Goal: Task Accomplishment & Management: Use online tool/utility

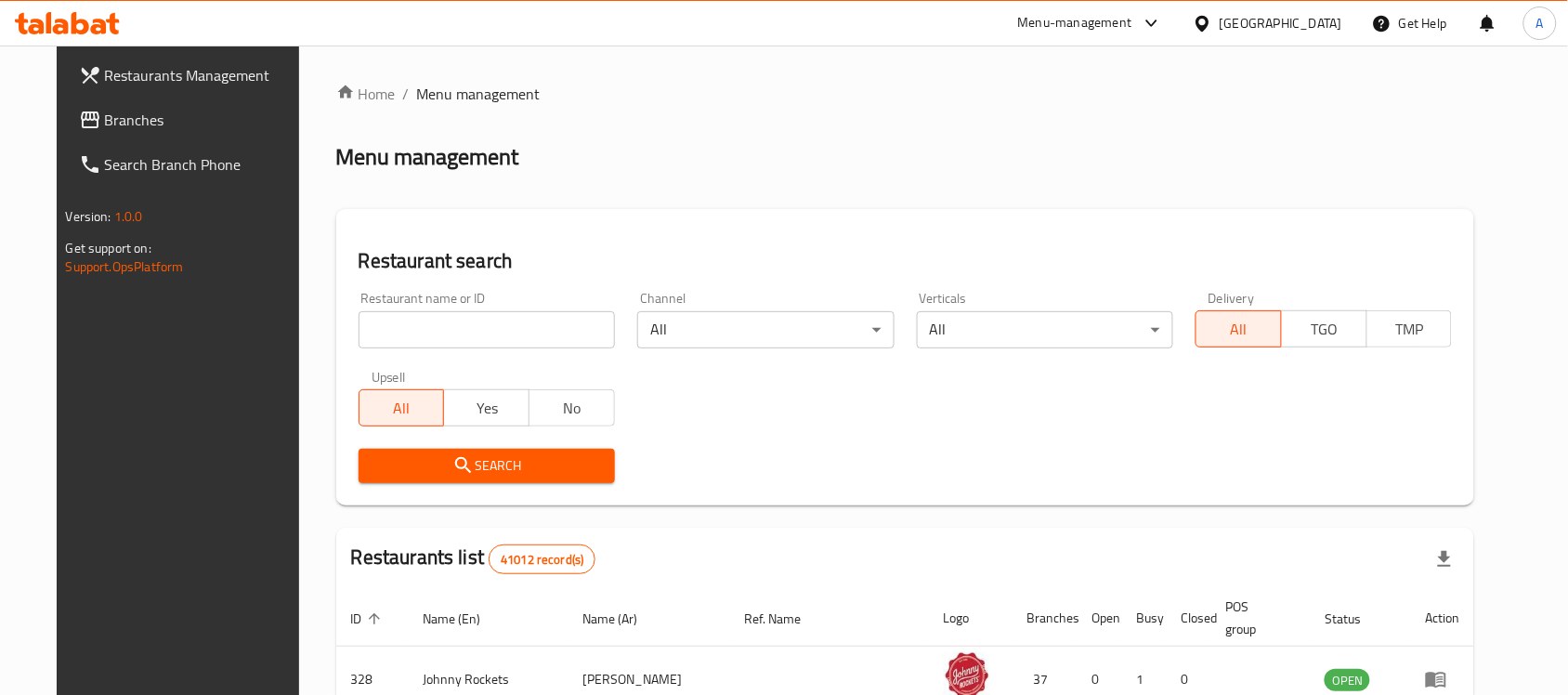
click at [105, 129] on span "Branches" at bounding box center [204, 120] width 199 height 23
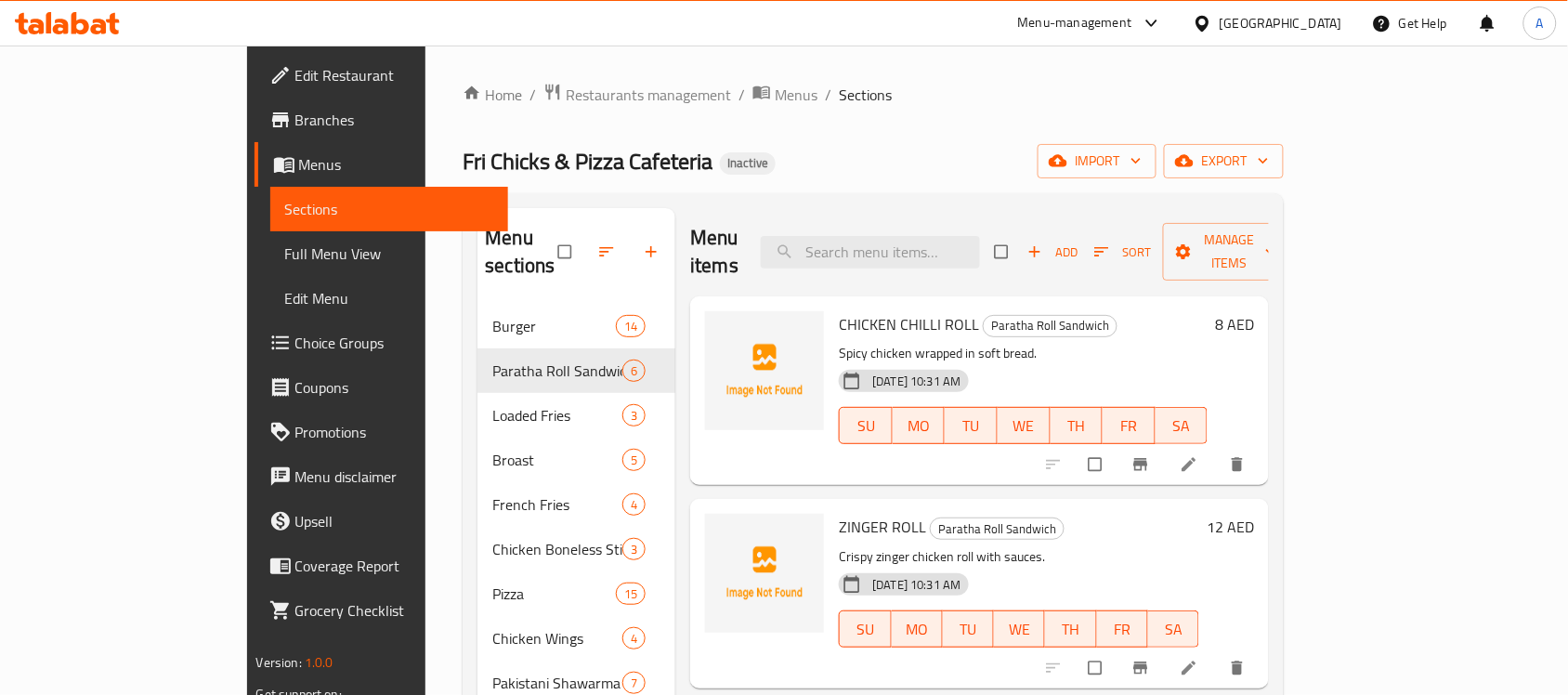
click at [295, 109] on span "Branches" at bounding box center [394, 120] width 199 height 23
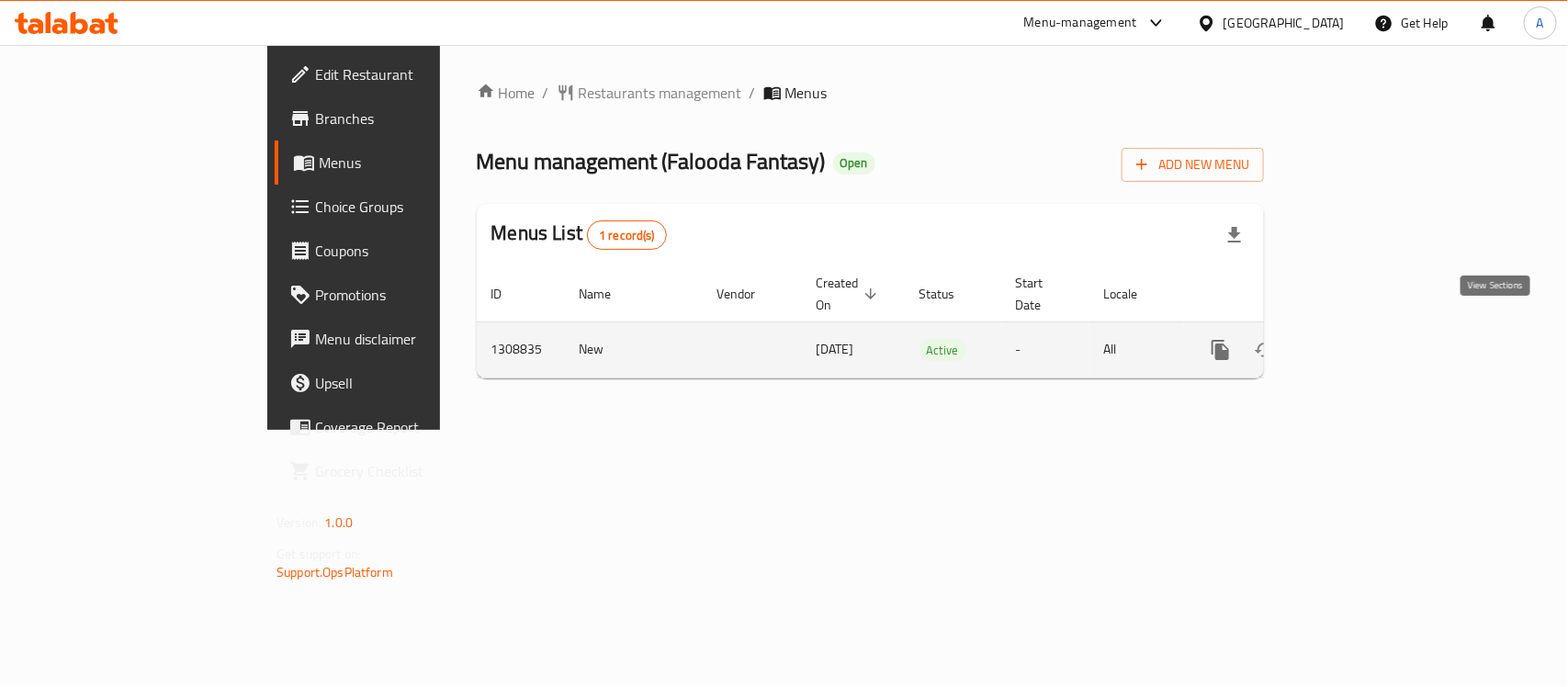
click at [1364, 339] on icon "enhanced table" at bounding box center [1353, 349] width 22 height 22
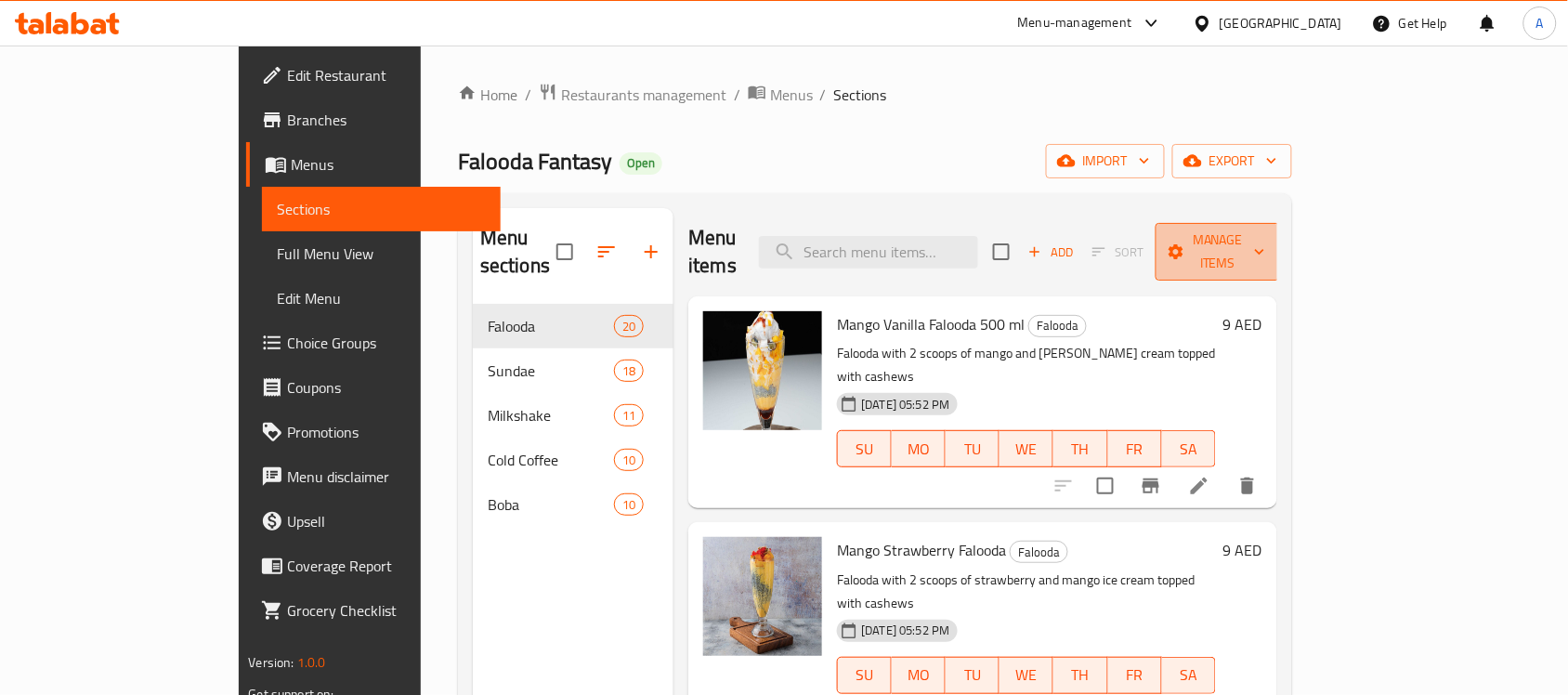
click at [1265, 248] on span "Manage items" at bounding box center [1218, 251] width 95 height 46
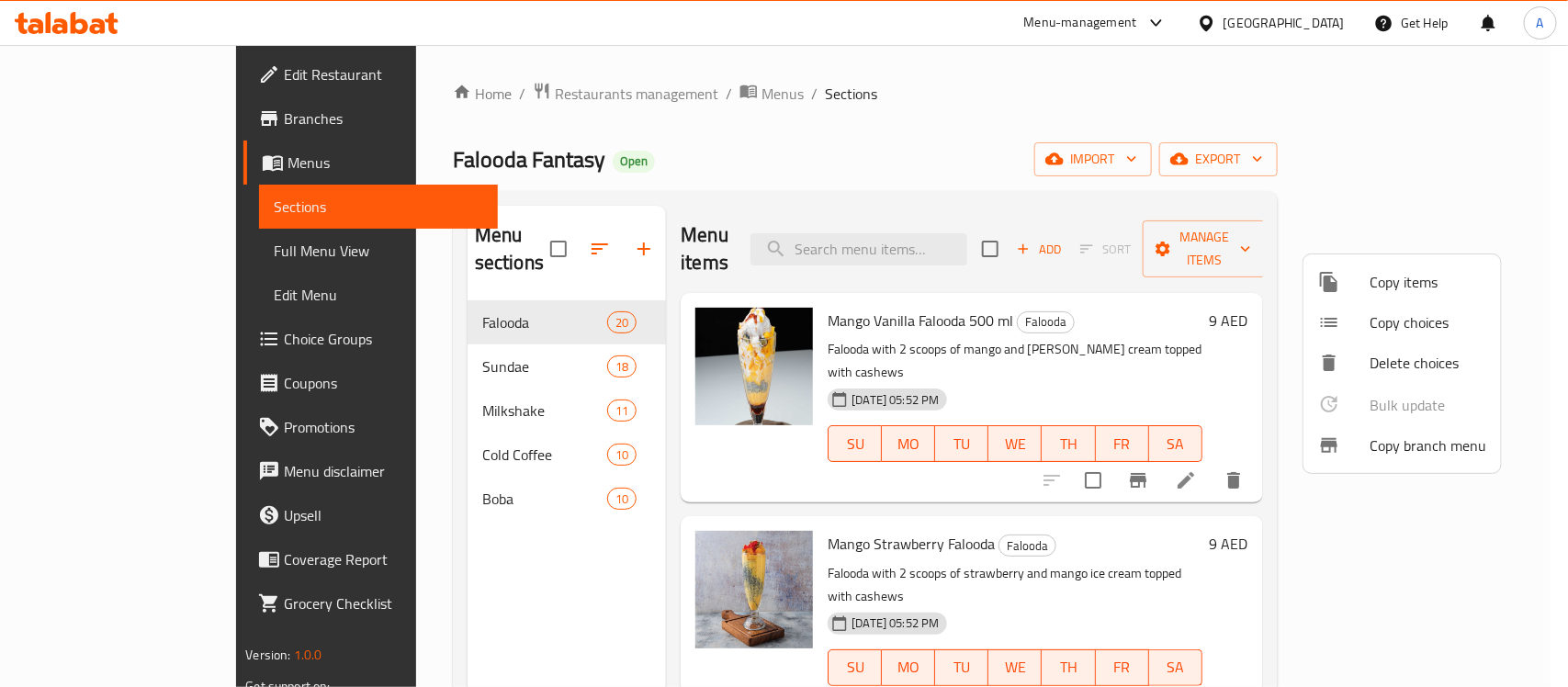
click at [1412, 438] on span "Copy branch menu" at bounding box center [1428, 445] width 116 height 22
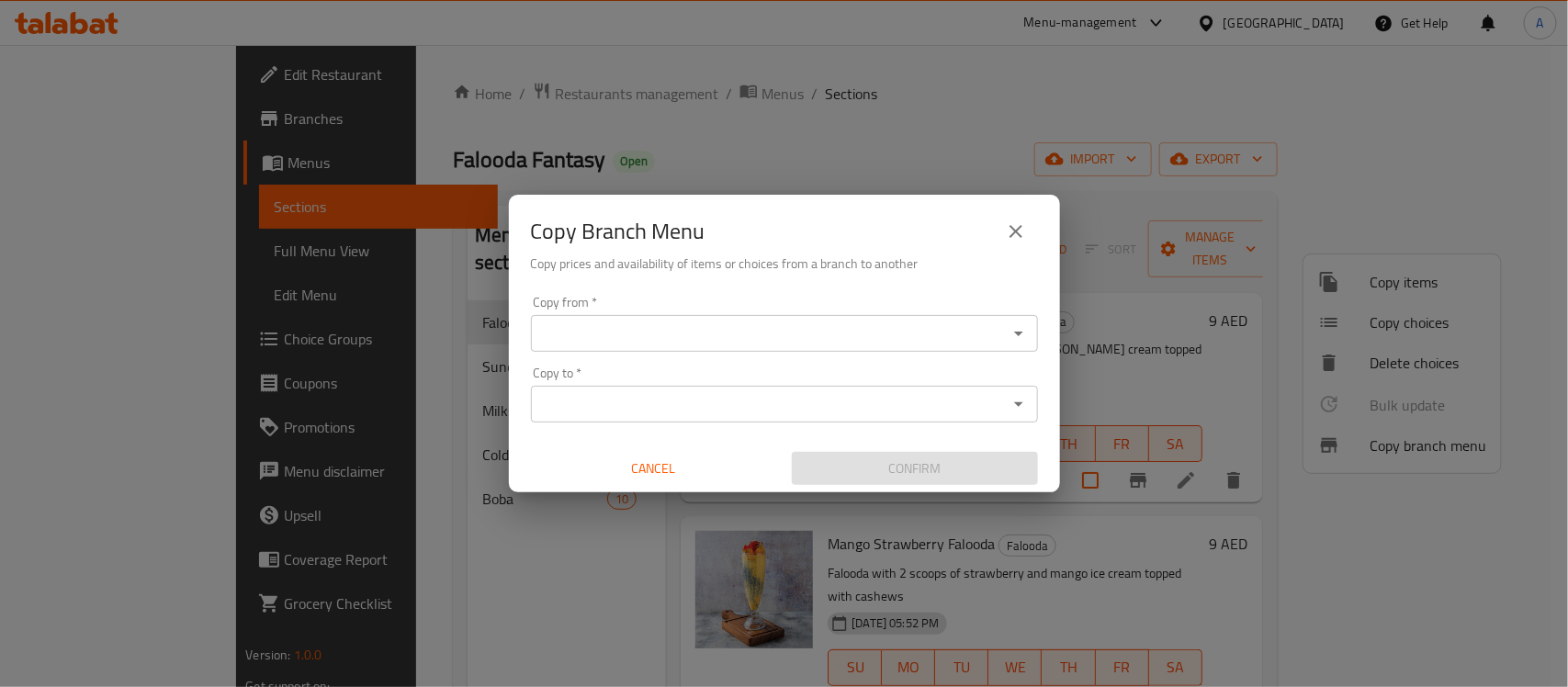
click at [594, 332] on input "Copy from   *" at bounding box center [769, 333] width 466 height 26
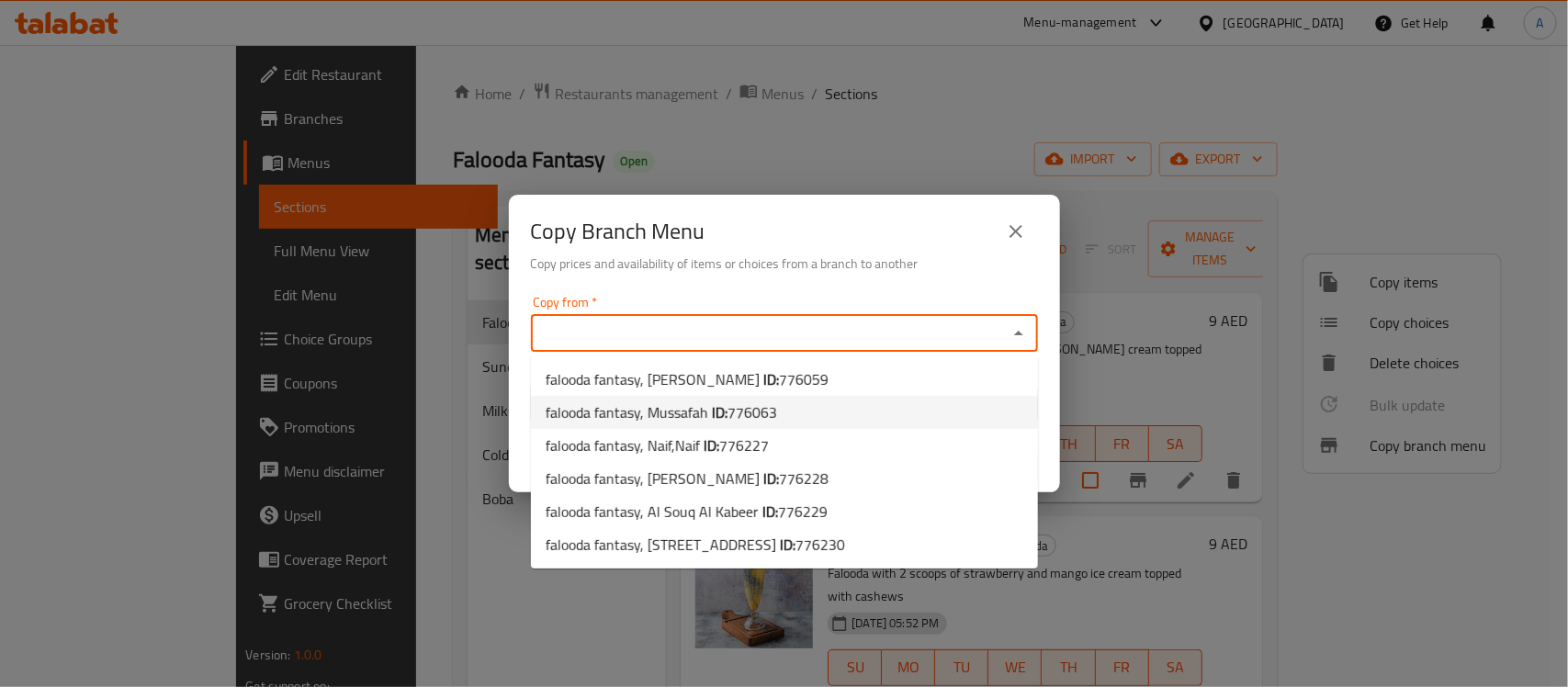
click at [658, 420] on span "falooda fantasy, Mussafah ID: 776063" at bounding box center [661, 412] width 232 height 22
type input "falooda fantasy, Mussafah"
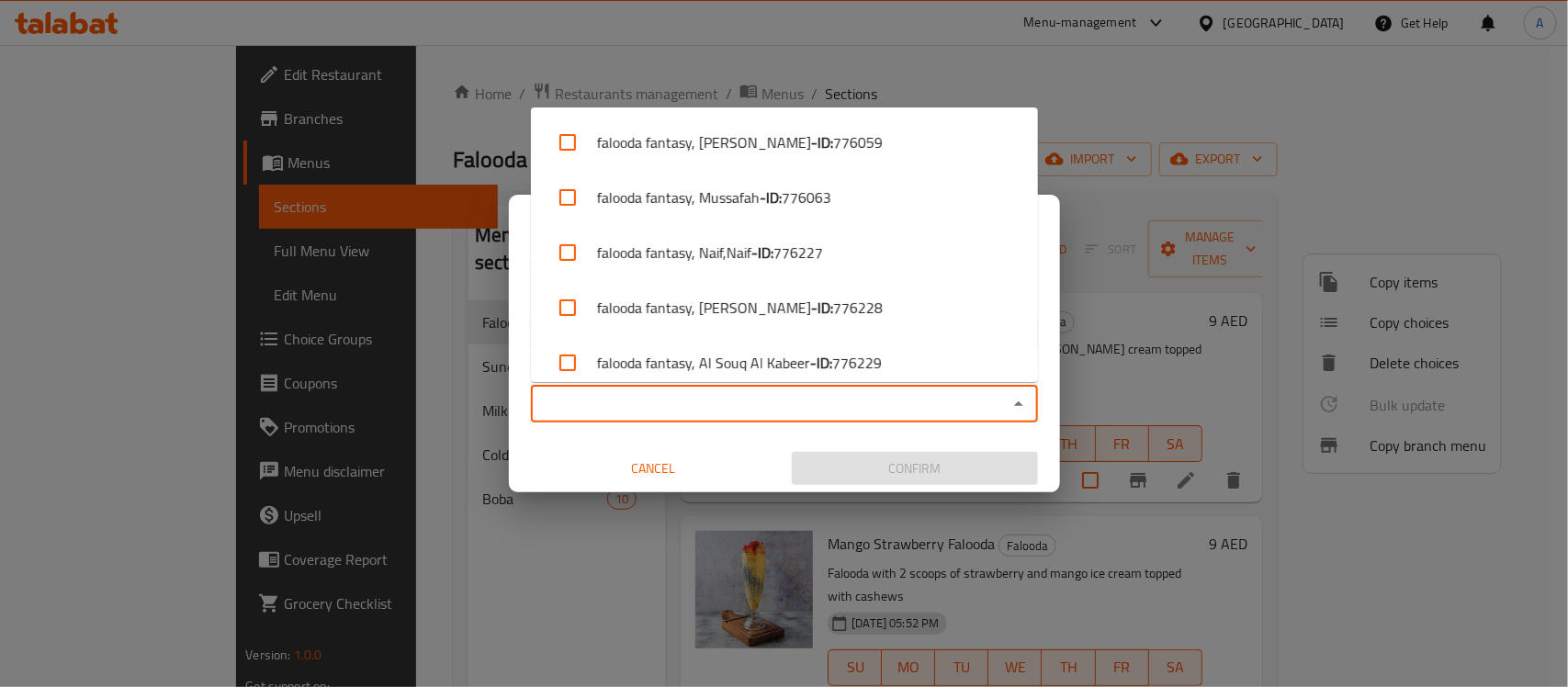
click at [645, 406] on input "Copy to   *" at bounding box center [769, 404] width 466 height 26
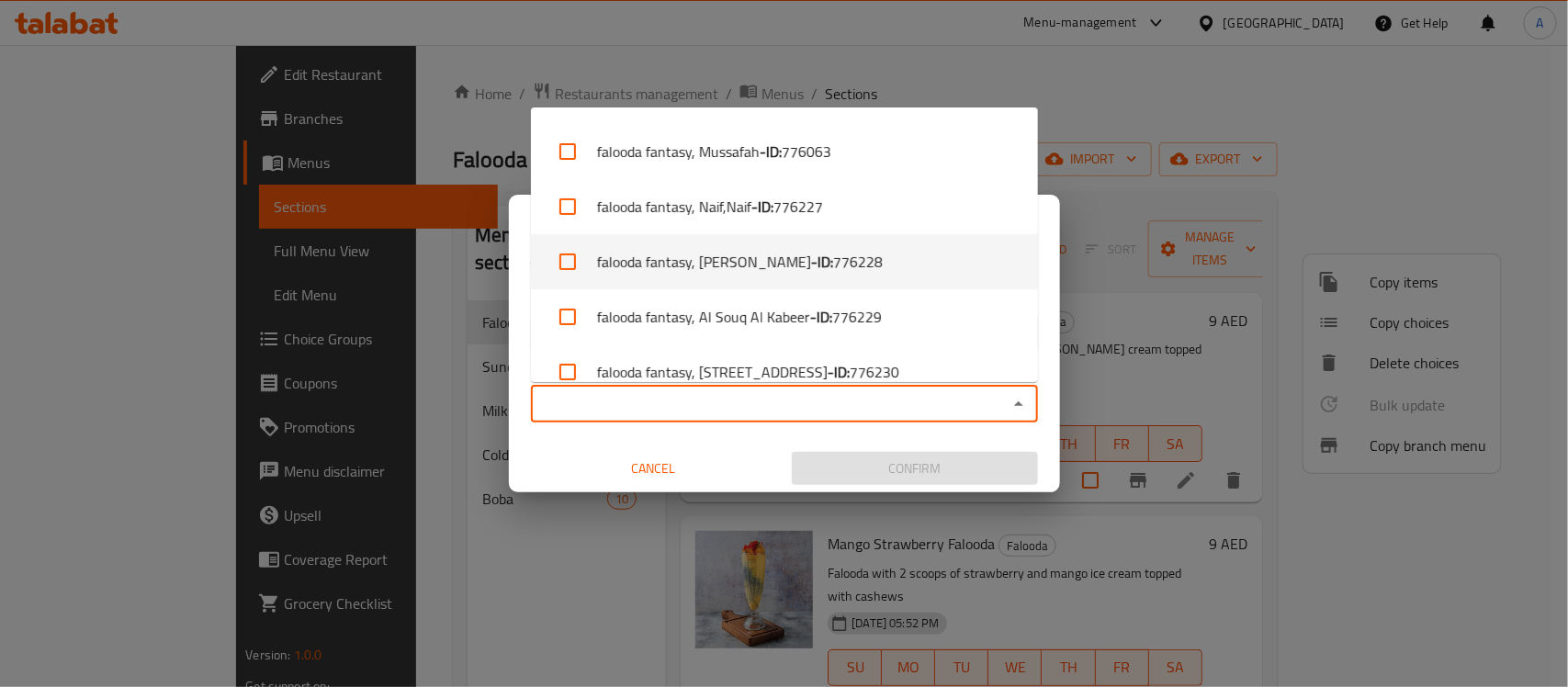
scroll to position [70, 0]
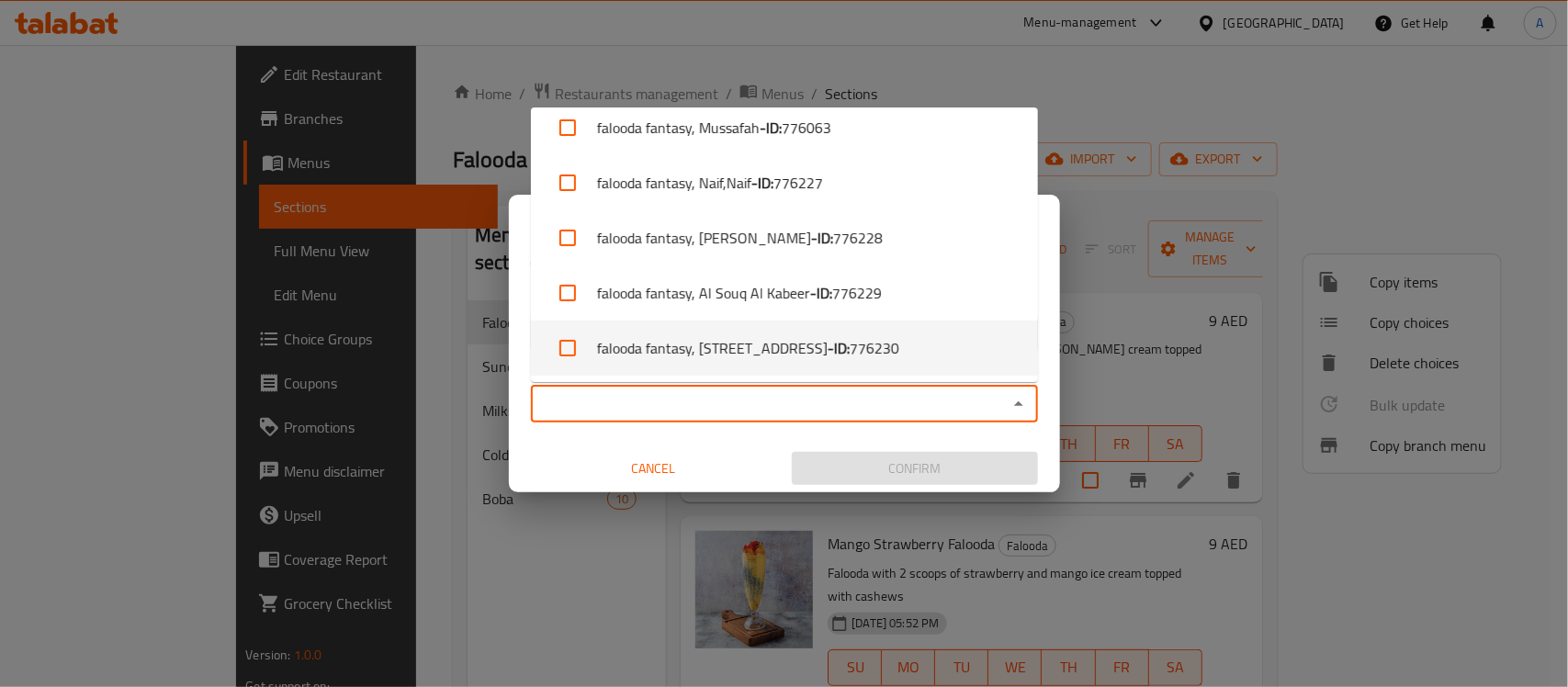
click at [760, 347] on li "falooda fantasy, [STREET_ADDRESS] - ID: 776230" at bounding box center [784, 347] width 507 height 55
checkbox input "true"
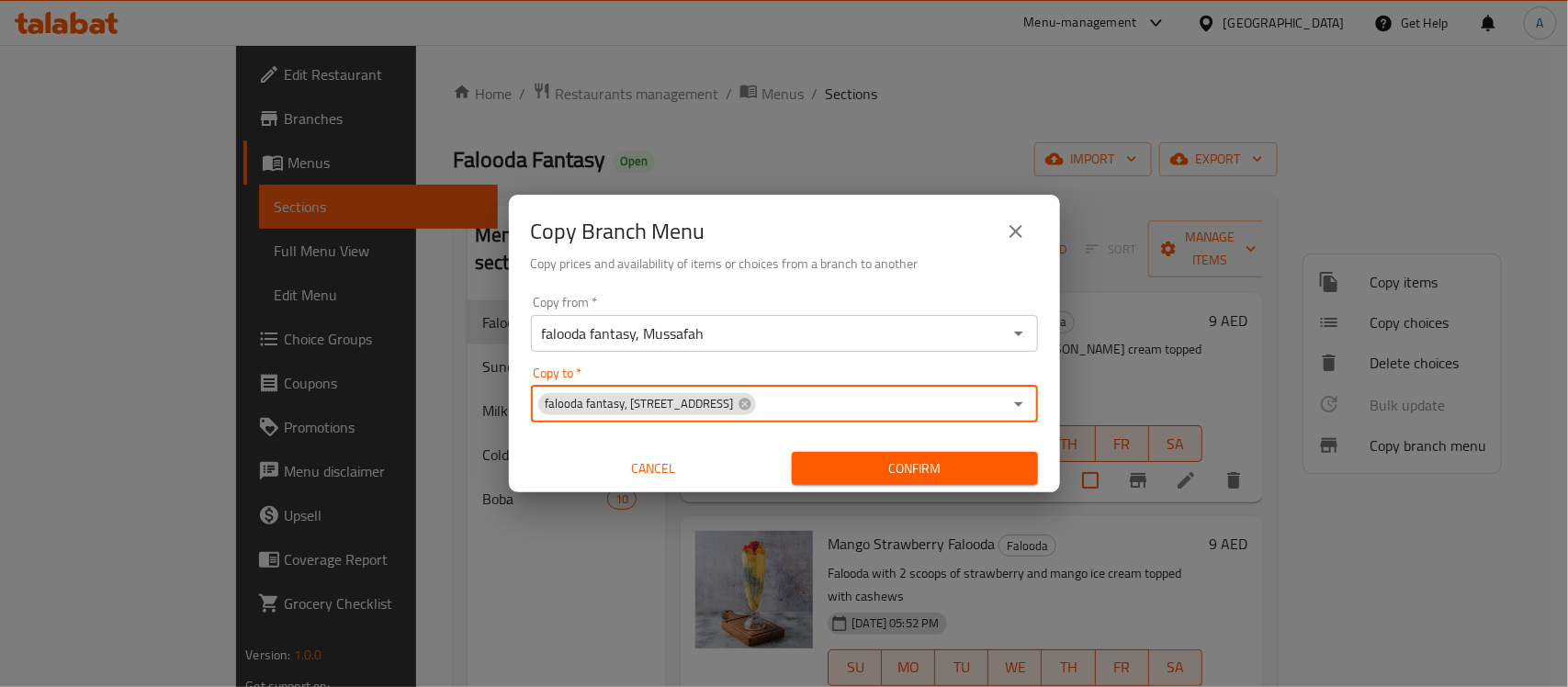
click at [957, 467] on span "Confirm" at bounding box center [914, 469] width 216 height 23
